Goal: Information Seeking & Learning: Learn about a topic

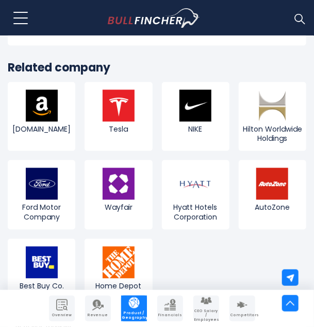
scroll to position [1391, 0]
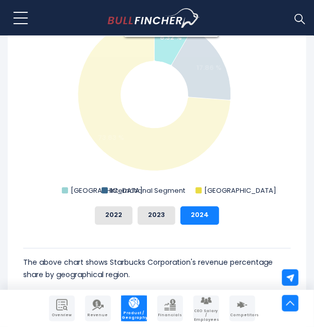
scroll to position [418, 0]
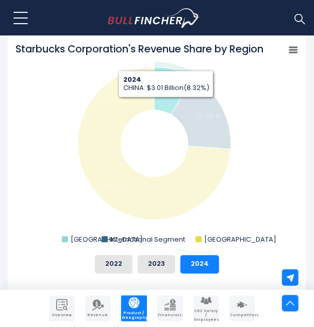
click at [166, 105] on icon "Starbucks Corporation's Revenue Share by Region" at bounding box center [173, 90] width 38 height 47
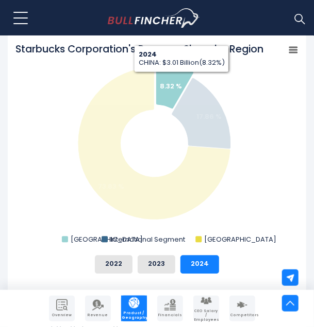
click at [180, 83] on text "8.32 %" at bounding box center [171, 87] width 22 height 10
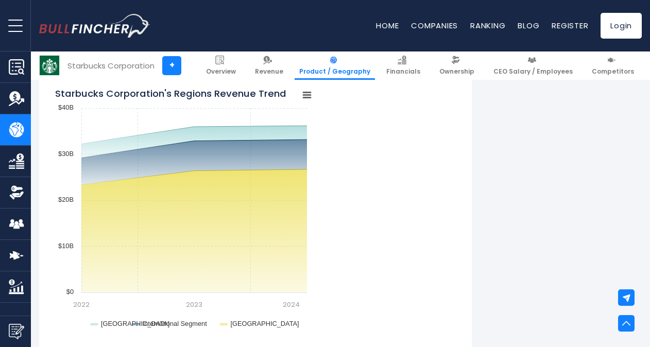
scroll to position [836, 0]
click at [313, 211] on div "Starbucks Corporation's Regions Revenue Trend Created with Highcharts 12.1.2 Ch…" at bounding box center [256, 210] width 402 height 257
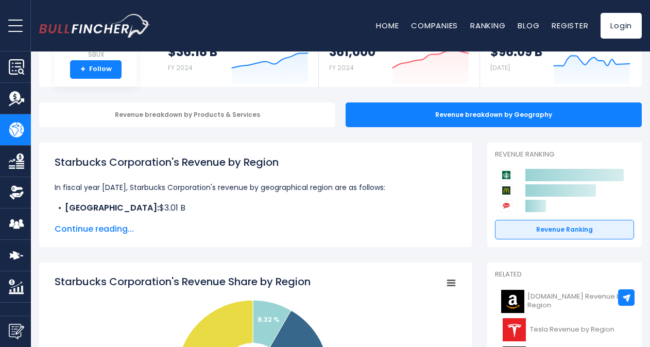
scroll to position [0, 0]
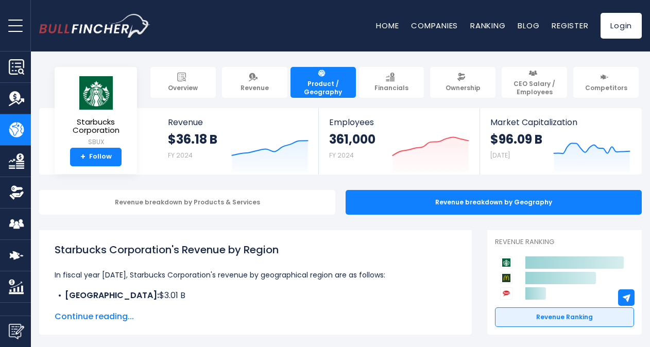
click at [111, 314] on span "Continue reading..." at bounding box center [256, 316] width 402 height 12
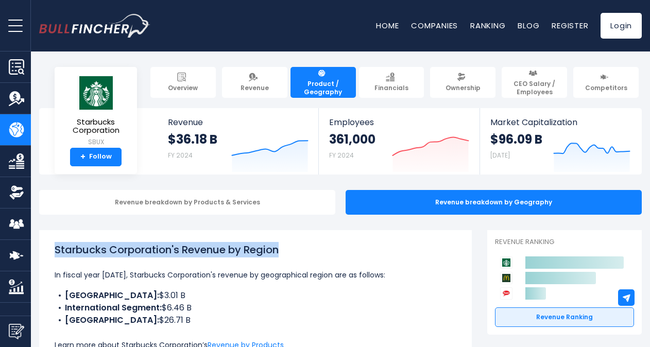
drag, startPoint x: 49, startPoint y: 254, endPoint x: 288, endPoint y: 251, distance: 238.4
click at [288, 251] on div "Starbucks Corporation's Revenue by Region In fiscal year [DATE], Starbucks Corp…" at bounding box center [255, 326] width 432 height 193
copy h1 "Starbucks Corporation's Revenue by Region"
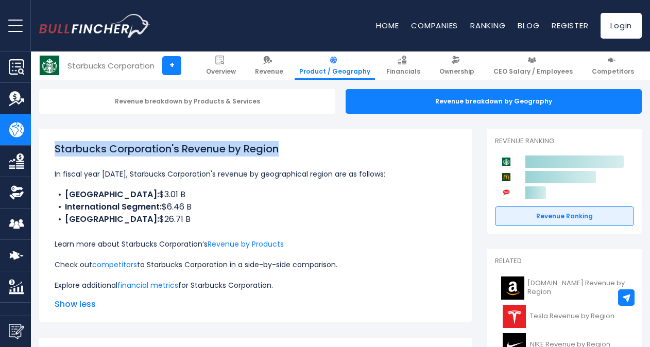
scroll to position [102, 0]
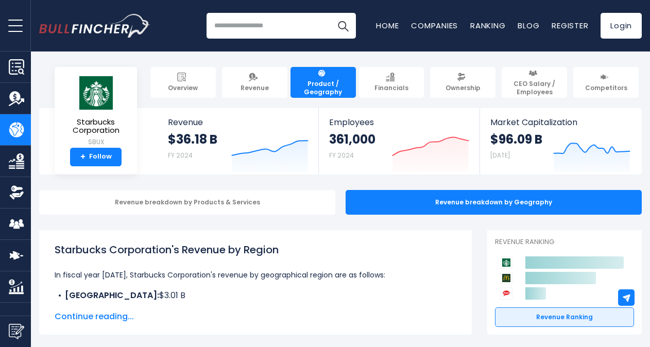
click at [340, 240] on div "Starbucks Corporation's Revenue by Region In fiscal year [DATE], Starbucks Corp…" at bounding box center [255, 282] width 432 height 105
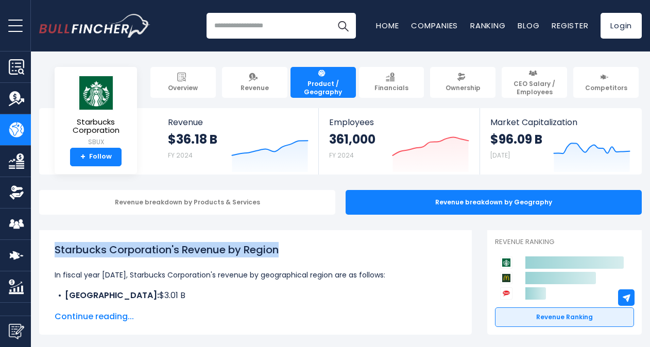
drag, startPoint x: 53, startPoint y: 247, endPoint x: 294, endPoint y: 240, distance: 242.1
click at [294, 240] on div "Starbucks Corporation's Revenue by Region In fiscal year [DATE], Starbucks Corp…" at bounding box center [255, 282] width 432 height 105
copy h1 "Starbucks Corporation's Revenue by Region"
